Goal: Complete application form: Complete application form

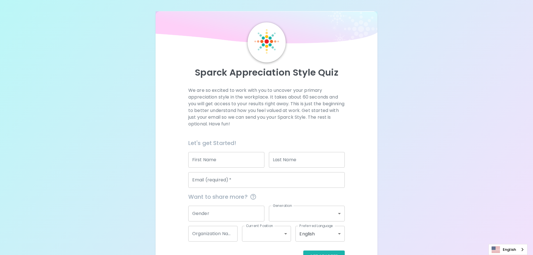
click at [220, 158] on input "First Name" at bounding box center [226, 160] width 76 height 16
type input "[PERSON_NAME]"
click at [285, 163] on input "Last Name" at bounding box center [307, 160] width 76 height 16
type input "[PERSON_NAME]"
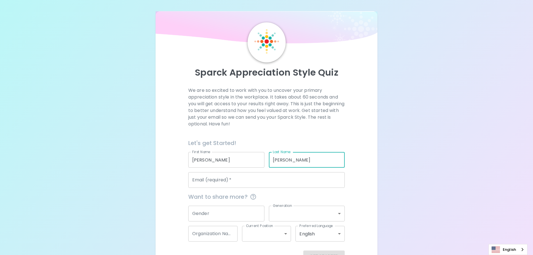
click at [249, 179] on input "Email (required)   *" at bounding box center [266, 180] width 156 height 16
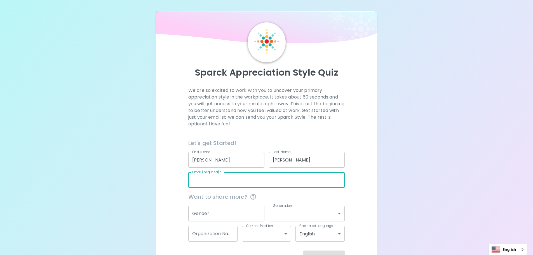
type input "[PERSON_NAME][EMAIL_ADDRESS][PERSON_NAME][DOMAIN_NAME]"
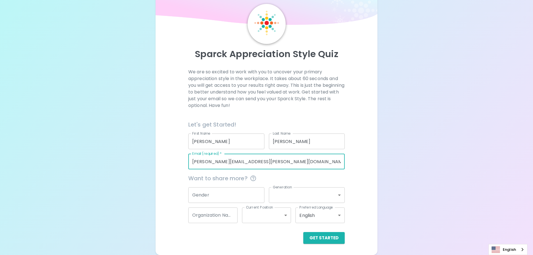
click at [239, 190] on input "Gender" at bounding box center [226, 195] width 76 height 16
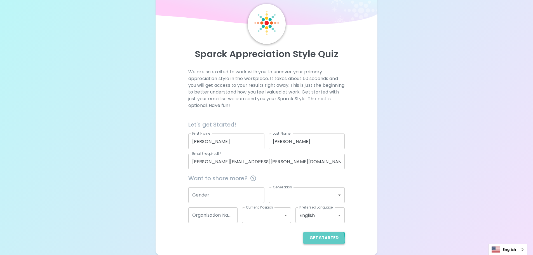
click at [323, 240] on button "Get Started" at bounding box center [323, 238] width 41 height 12
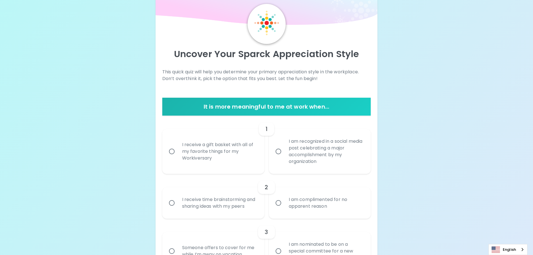
click at [221, 162] on div "I receive a gift basket with all of my favorite things for my Workiversary" at bounding box center [220, 151] width 84 height 34
click at [178, 157] on input "I receive a gift basket with all of my favorite things for my Workiversary" at bounding box center [172, 151] width 12 height 12
radio input "true"
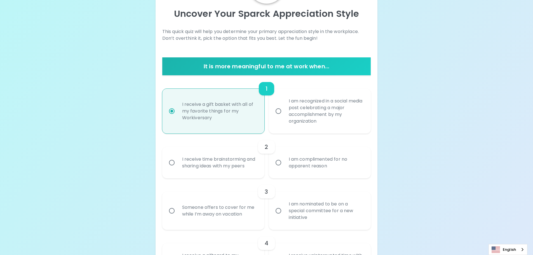
scroll to position [63, 0]
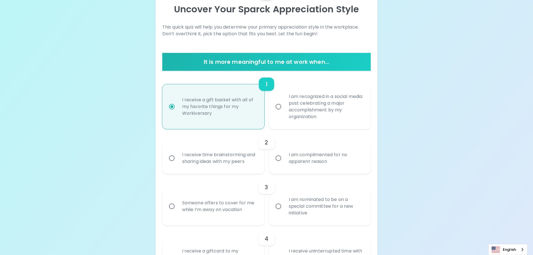
click at [247, 162] on div "I receive time brainstorming and sharing ideas with my peers" at bounding box center [220, 158] width 84 height 27
click at [178, 162] on input "I receive time brainstorming and sharing ideas with my peers" at bounding box center [172, 158] width 12 height 12
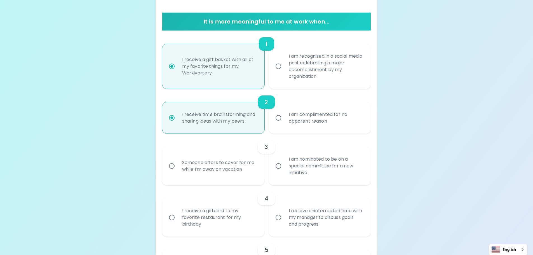
scroll to position [108, 0]
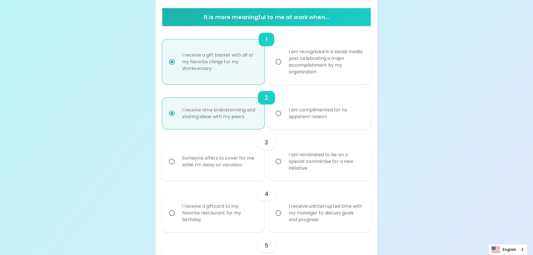
radio input "true"
click at [314, 169] on div "I am nominated to be on a special committee for a new initiative" at bounding box center [326, 162] width 84 height 34
click at [284, 167] on input "I am nominated to be on a special committee for a new initiative" at bounding box center [278, 161] width 12 height 12
radio input "false"
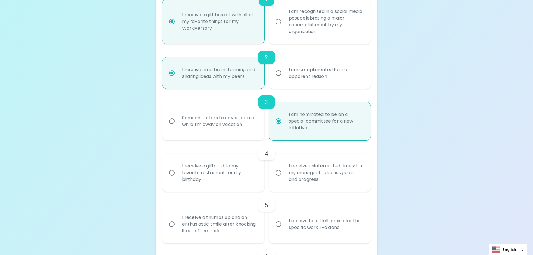
scroll to position [153, 0]
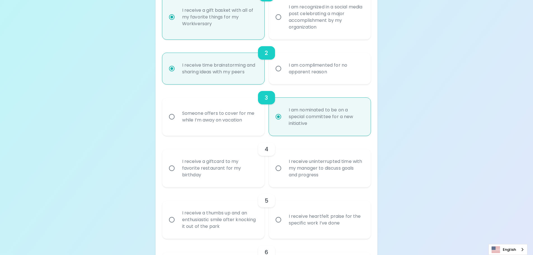
radio input "true"
click at [301, 169] on div "I receive uninterrupted time with my manager to discuss goals and progress" at bounding box center [326, 168] width 84 height 34
click at [284, 169] on input "I receive uninterrupted time with my manager to discuss goals and progress" at bounding box center [278, 168] width 12 height 12
radio input "false"
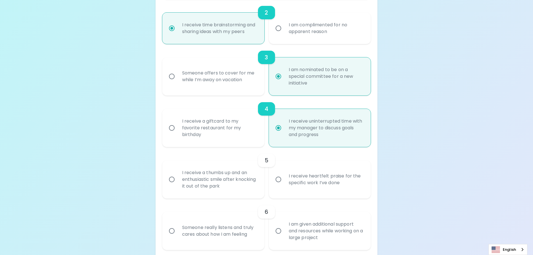
scroll to position [197, 0]
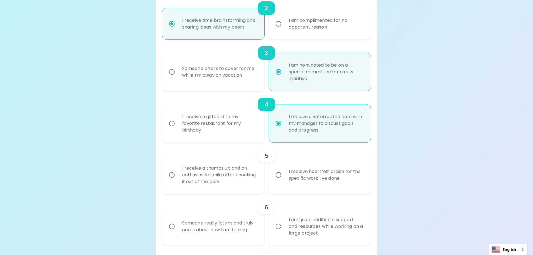
radio input "true"
click at [237, 183] on div "I receive a thumbs up and an enthusiastic smile after knocking it out of the pa…" at bounding box center [220, 175] width 84 height 34
click at [178, 181] on input "I receive a thumbs up and an enthusiastic smile after knocking it out of the pa…" at bounding box center [172, 175] width 12 height 12
radio input "false"
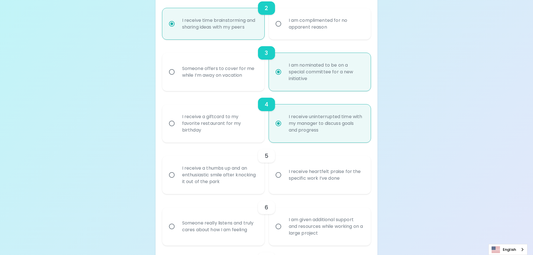
radio input "false"
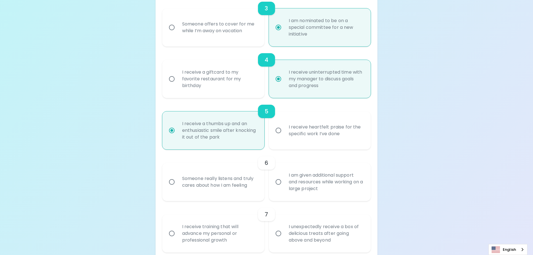
scroll to position [242, 0]
radio input "true"
click at [352, 195] on div "I am given additional support and resources while working on a large project" at bounding box center [326, 182] width 84 height 34
click at [284, 187] on input "I am given additional support and resources while working on a large project" at bounding box center [278, 182] width 12 height 12
radio input "false"
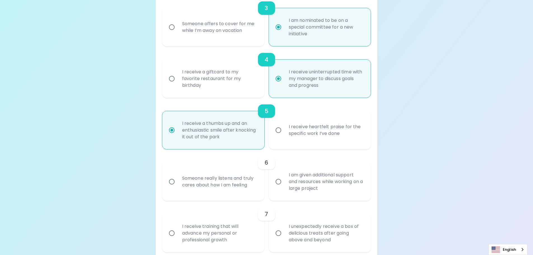
radio input "false"
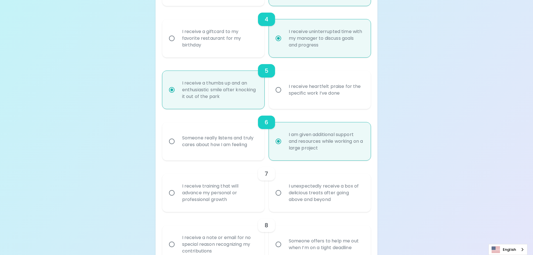
scroll to position [287, 0]
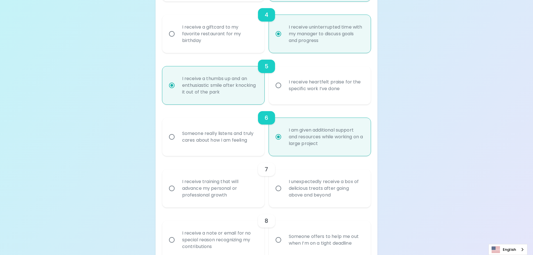
radio input "true"
click at [238, 195] on div "I receive training that will advance my personal or professional growth" at bounding box center [220, 188] width 84 height 34
click at [178, 194] on input "I receive training that will advance my personal or professional growth" at bounding box center [172, 188] width 12 height 12
radio input "false"
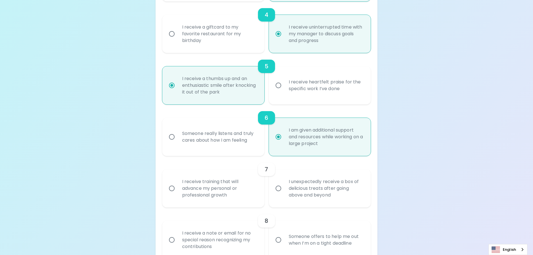
radio input "false"
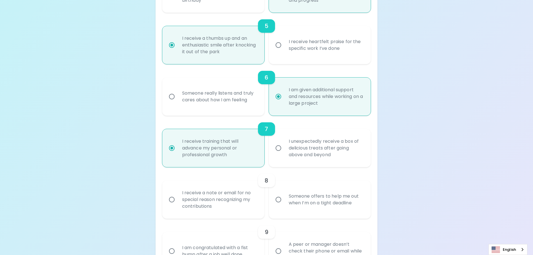
scroll to position [332, 0]
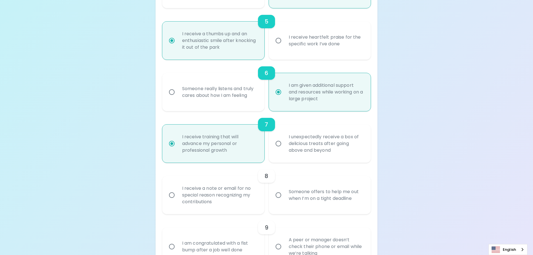
radio input "true"
click at [288, 201] on div "Someone offers to help me out when I’m on a tight deadline" at bounding box center [326, 194] width 84 height 27
click at [284, 201] on input "Someone offers to help me out when I’m on a tight deadline" at bounding box center [278, 195] width 12 height 12
radio input "false"
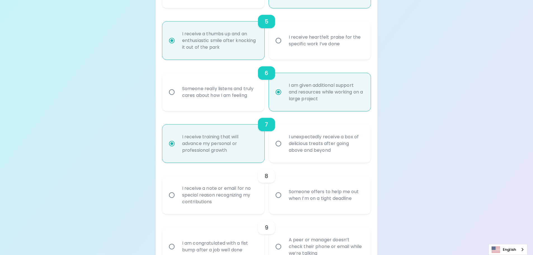
radio input "false"
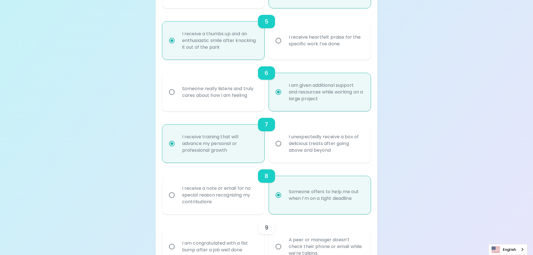
scroll to position [376, 0]
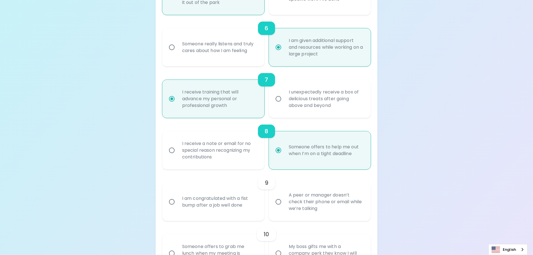
radio input "true"
click at [300, 212] on div "A peer or manager doesn’t check their phone or email while we’re talking" at bounding box center [326, 202] width 84 height 34
click at [284, 207] on input "A peer or manager doesn’t check their phone or email while we’re talking" at bounding box center [278, 202] width 12 height 12
radio input "false"
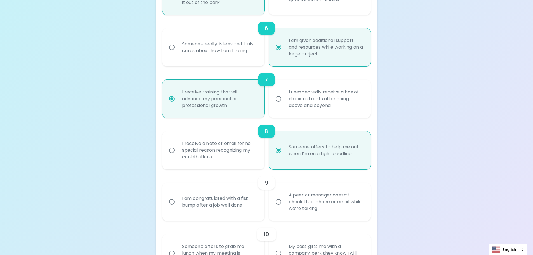
radio input "false"
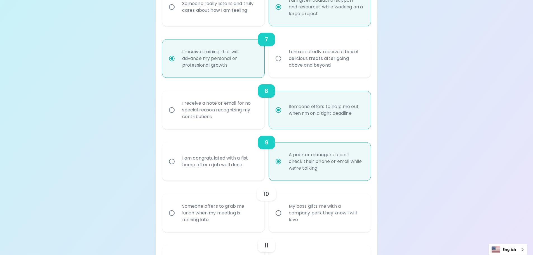
scroll to position [421, 0]
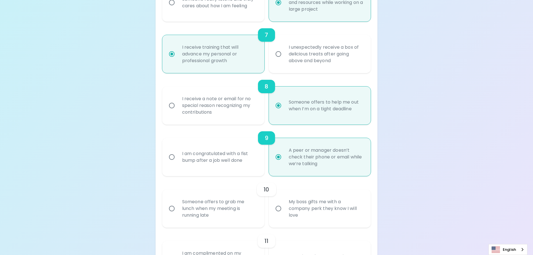
radio input "true"
click at [249, 216] on div "Someone offers to grab me lunch when my meeting is running late" at bounding box center [220, 208] width 84 height 34
click at [178, 214] on input "Someone offers to grab me lunch when my meeting is running late" at bounding box center [172, 208] width 12 height 12
radio input "false"
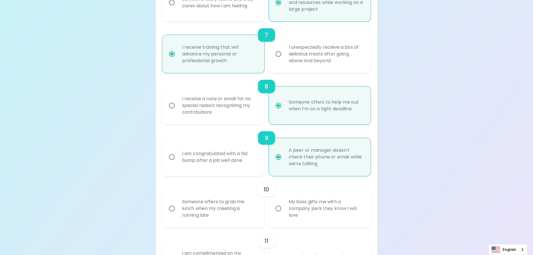
radio input "false"
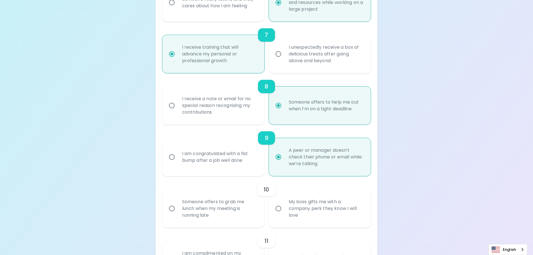
radio input "false"
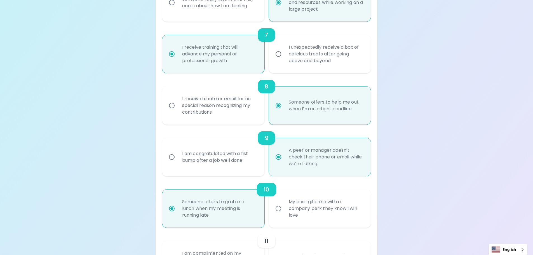
scroll to position [466, 0]
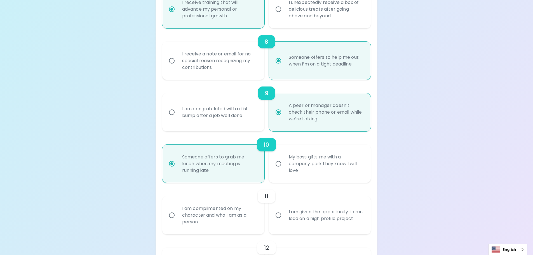
radio input "true"
click at [292, 225] on div "I am given the opportunity to run lead on a high profile project" at bounding box center [326, 215] width 84 height 27
click at [284, 221] on input "I am given the opportunity to run lead on a high profile project" at bounding box center [278, 215] width 12 height 12
radio input "false"
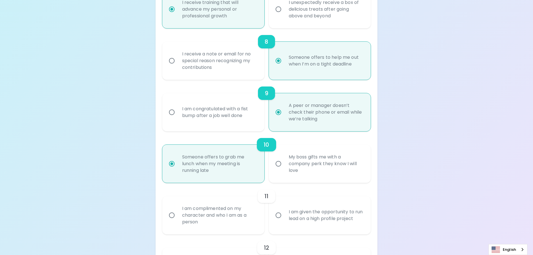
radio input "false"
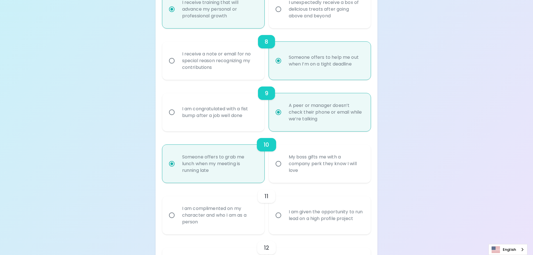
radio input "false"
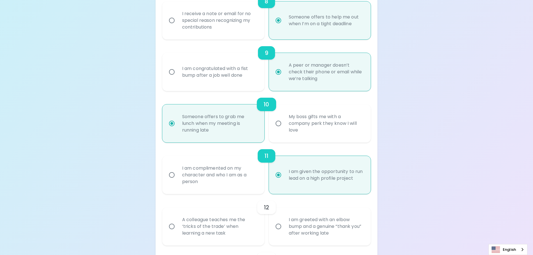
scroll to position [510, 0]
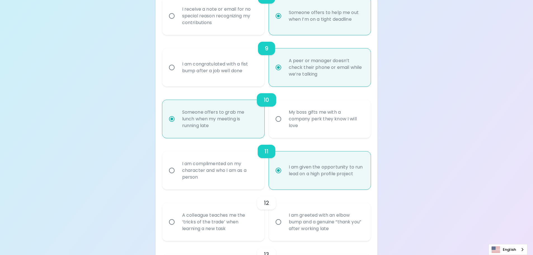
radio input "true"
click at [235, 230] on div "A colleague teaches me the ‘tricks of the trade’ when learning a new task" at bounding box center [220, 222] width 84 height 34
click at [178, 228] on input "A colleague teaches me the ‘tricks of the trade’ when learning a new task" at bounding box center [172, 222] width 12 height 12
radio input "false"
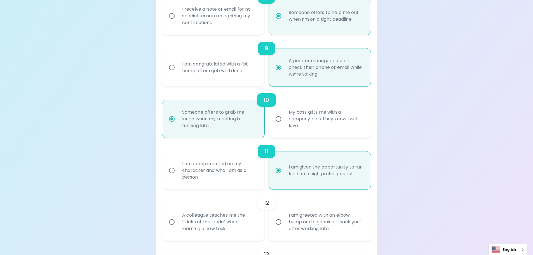
radio input "false"
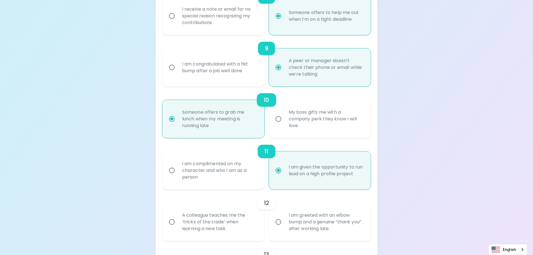
radio input "false"
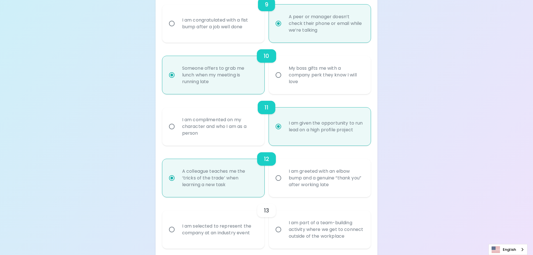
scroll to position [555, 0]
radio input "true"
click at [307, 238] on div "I am part of a team-building activity where we get to connect outside of the wo…" at bounding box center [326, 229] width 84 height 34
click at [284, 234] on input "I am part of a team-building activity where we get to connect outside of the wo…" at bounding box center [278, 229] width 12 height 12
radio input "false"
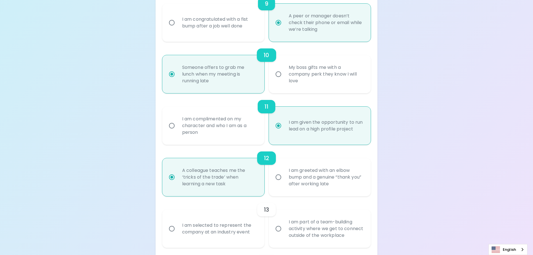
radio input "false"
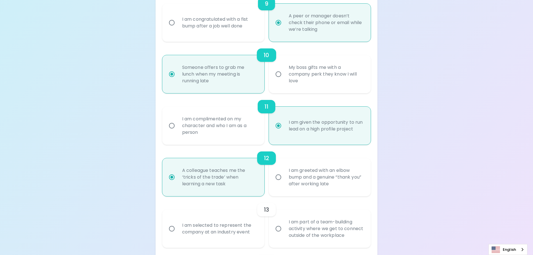
radio input "false"
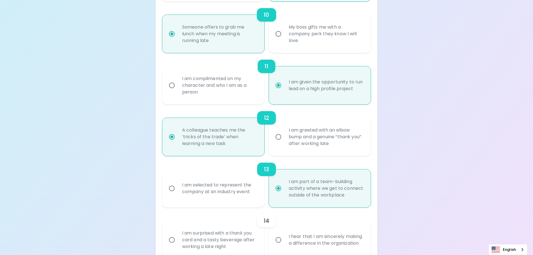
scroll to position [600, 0]
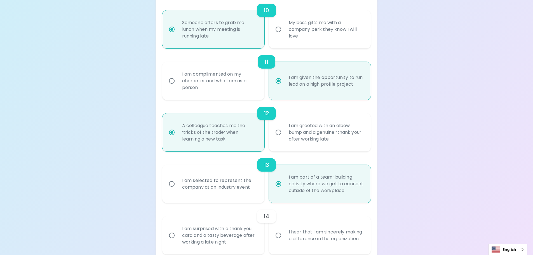
radio input "true"
click at [298, 240] on div "I hear that I am sincerely making a difference in the organization" at bounding box center [326, 235] width 84 height 27
click at [284, 240] on input "I hear that I am sincerely making a difference in the organization" at bounding box center [278, 235] width 12 height 12
radio input "false"
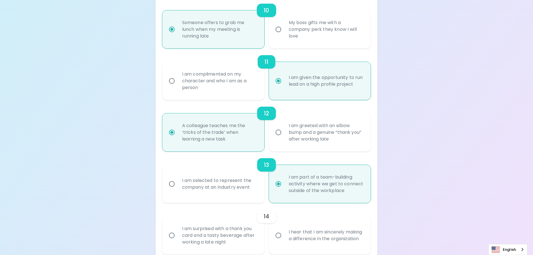
radio input "false"
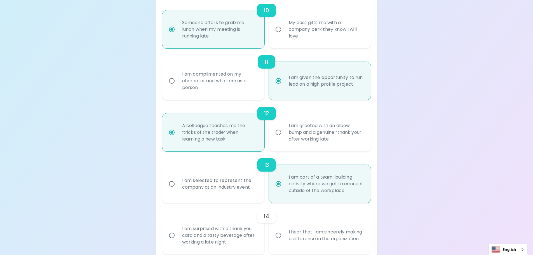
radio input "false"
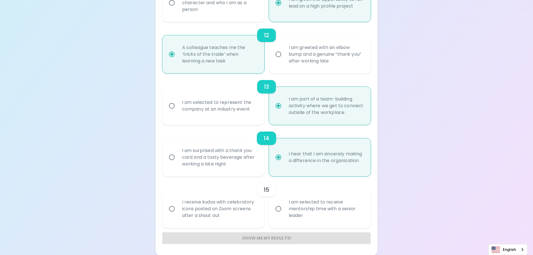
scroll to position [678, 0]
radio input "true"
click at [316, 218] on div "I am selected to receive mentorship time with a senior leader" at bounding box center [326, 208] width 84 height 34
click at [284, 214] on input "I am selected to receive mentorship time with a senior leader" at bounding box center [278, 208] width 12 height 12
radio input "false"
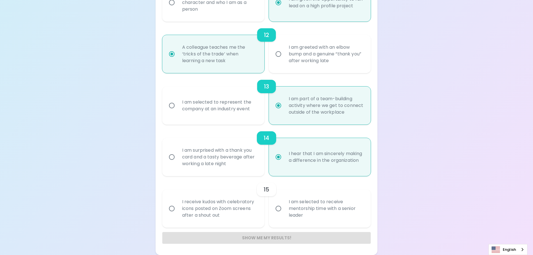
radio input "false"
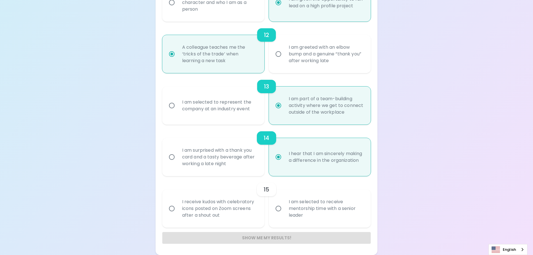
radio input "false"
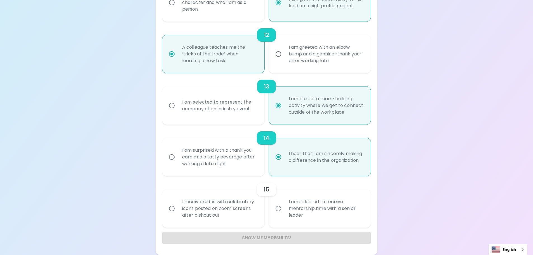
radio input "false"
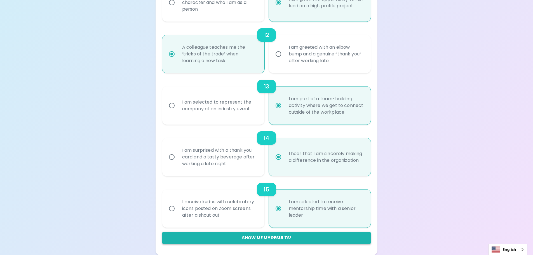
radio input "true"
click at [291, 235] on button "Show me my results!" at bounding box center [266, 238] width 209 height 12
radio input "false"
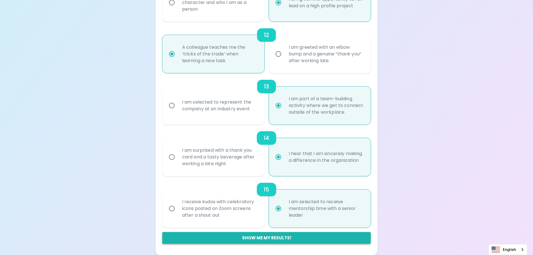
radio input "false"
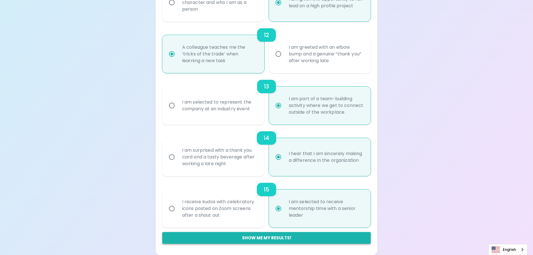
radio input "false"
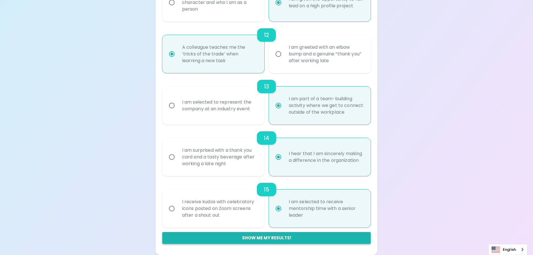
radio input "false"
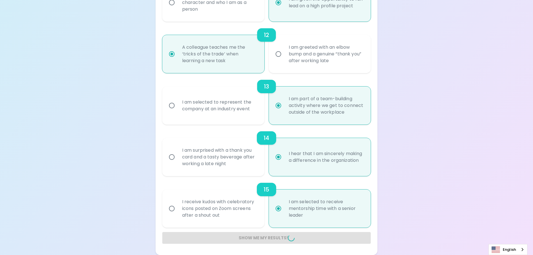
radio input "false"
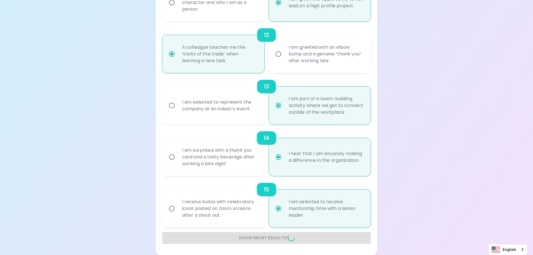
radio input "false"
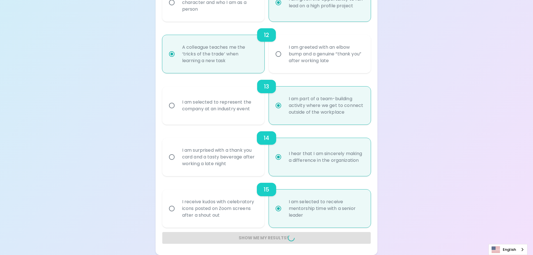
radio input "false"
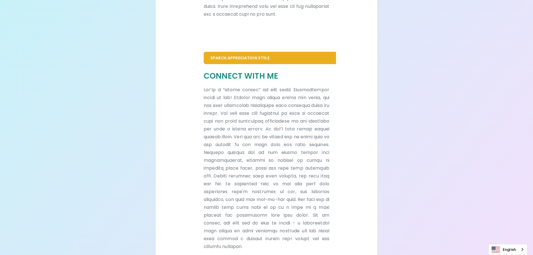
scroll to position [337, 0]
